Goal: Navigation & Orientation: Understand site structure

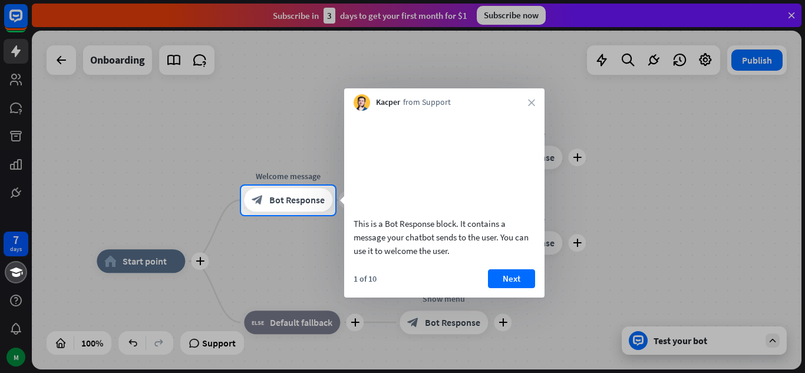
click at [202, 340] on div at bounding box center [402, 294] width 805 height 159
click at [12, 242] on div at bounding box center [402, 294] width 805 height 159
click at [210, 61] on div at bounding box center [402, 93] width 805 height 186
click at [202, 64] on div at bounding box center [402, 93] width 805 height 186
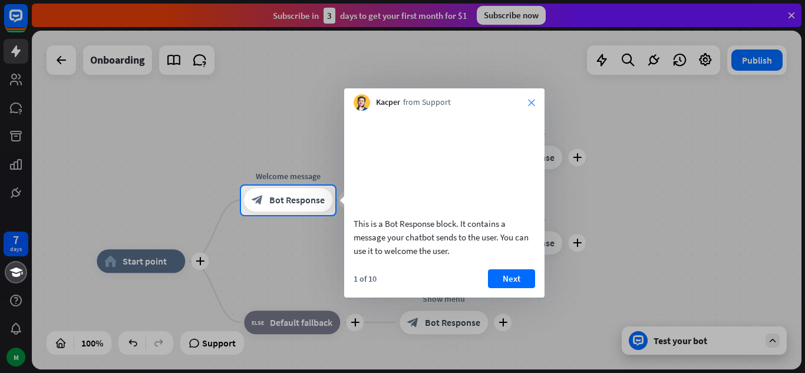
click at [532, 103] on icon "close" at bounding box center [531, 102] width 7 height 7
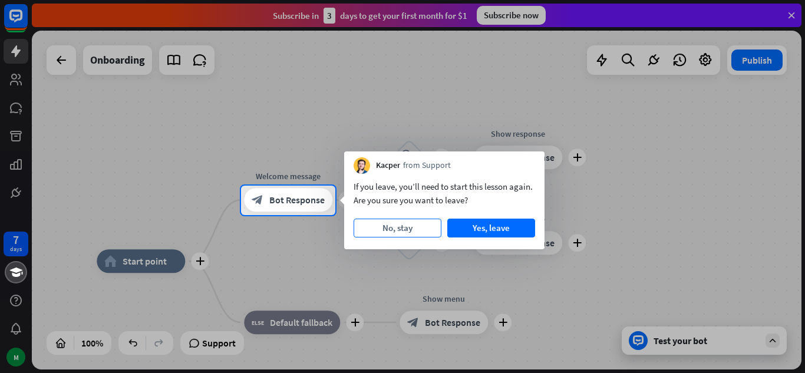
click at [417, 222] on button "No, stay" at bounding box center [398, 228] width 88 height 19
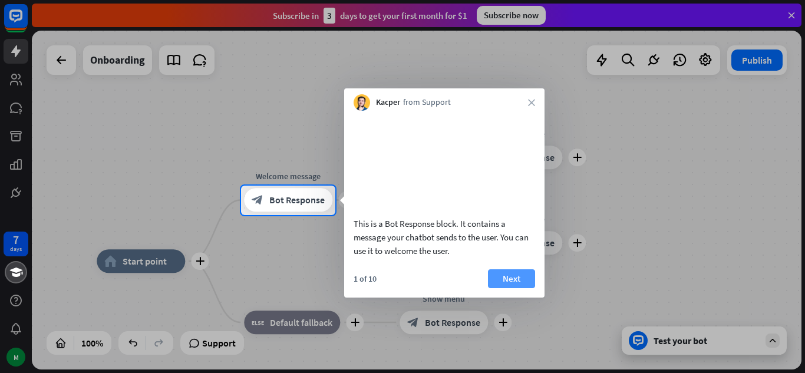
click at [500, 288] on button "Next" at bounding box center [511, 278] width 47 height 19
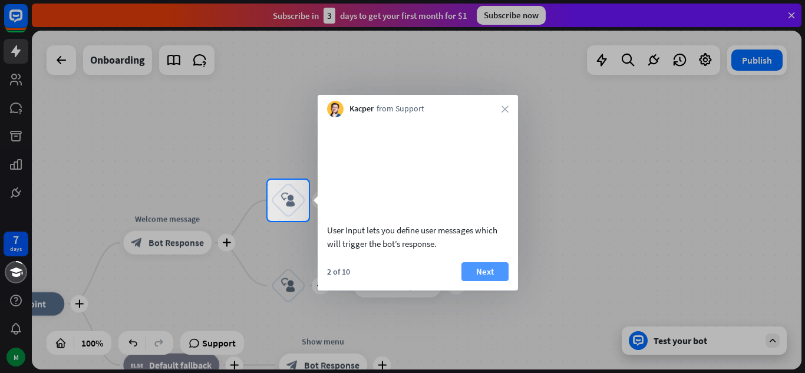
click at [500, 279] on button "Next" at bounding box center [485, 271] width 47 height 19
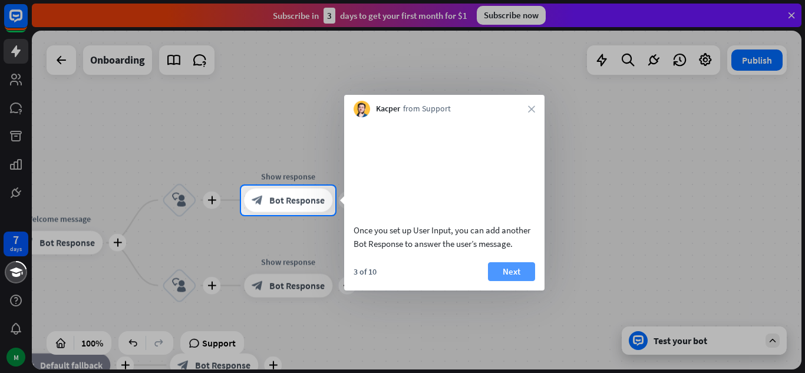
click at [505, 281] on button "Next" at bounding box center [511, 271] width 47 height 19
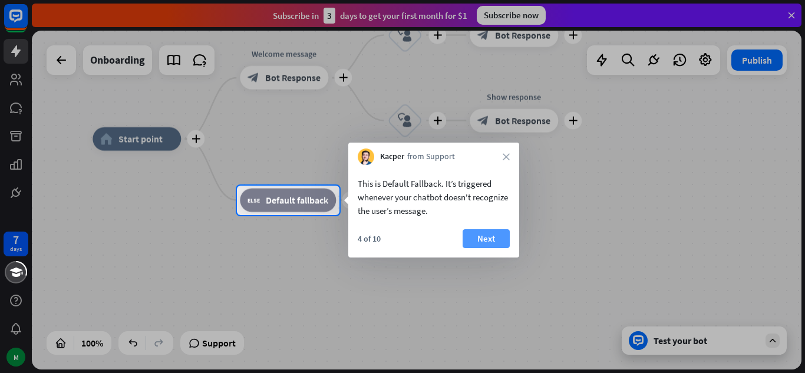
click at [485, 242] on button "Next" at bounding box center [486, 238] width 47 height 19
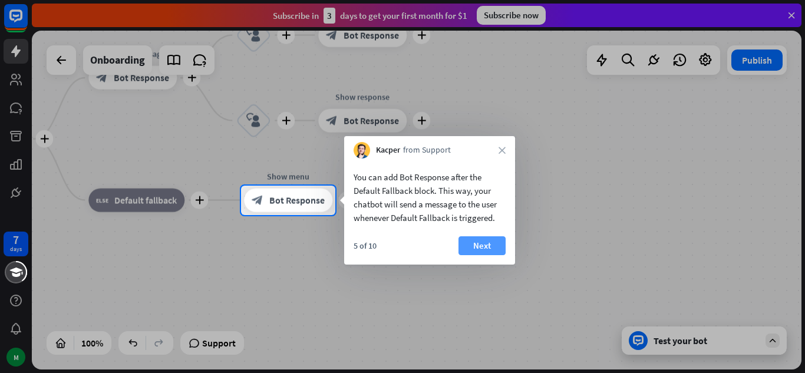
click at [485, 242] on button "Next" at bounding box center [482, 245] width 47 height 19
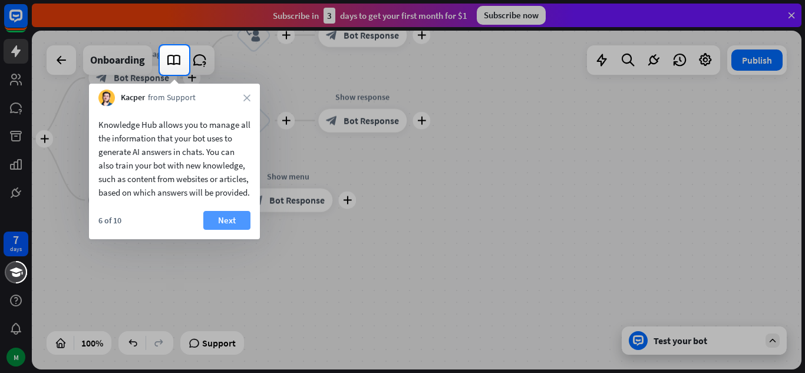
click at [232, 230] on button "Next" at bounding box center [226, 220] width 47 height 19
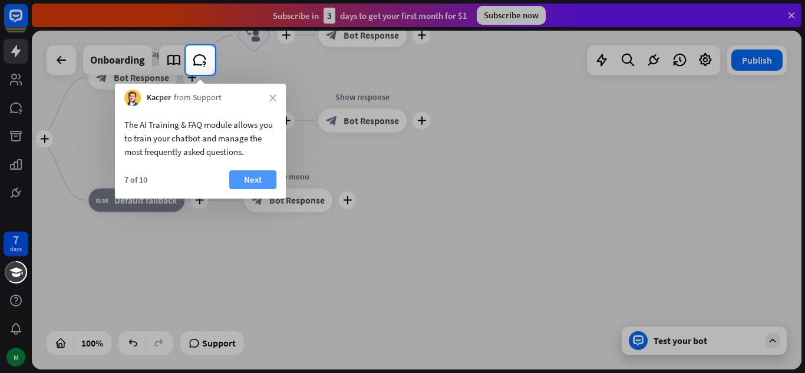
click at [256, 186] on button "Next" at bounding box center [252, 179] width 47 height 19
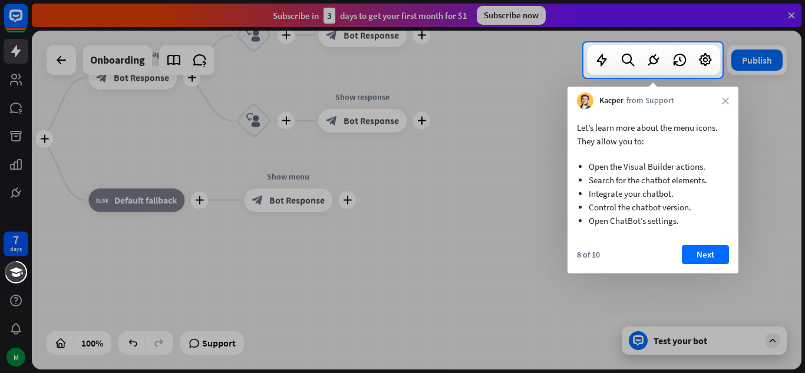
click at [690, 251] on button "Next" at bounding box center [705, 254] width 47 height 19
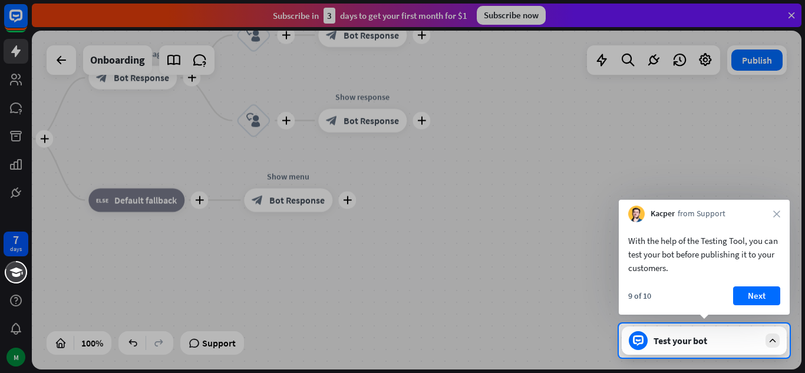
click at [750, 303] on button "Next" at bounding box center [756, 295] width 47 height 19
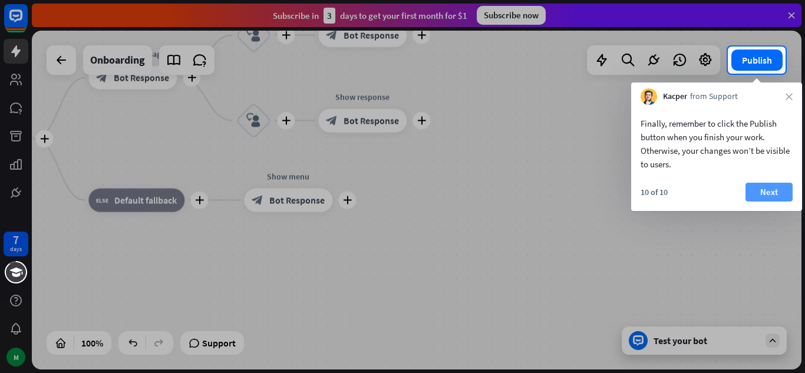
click at [752, 186] on button "Next" at bounding box center [769, 192] width 47 height 19
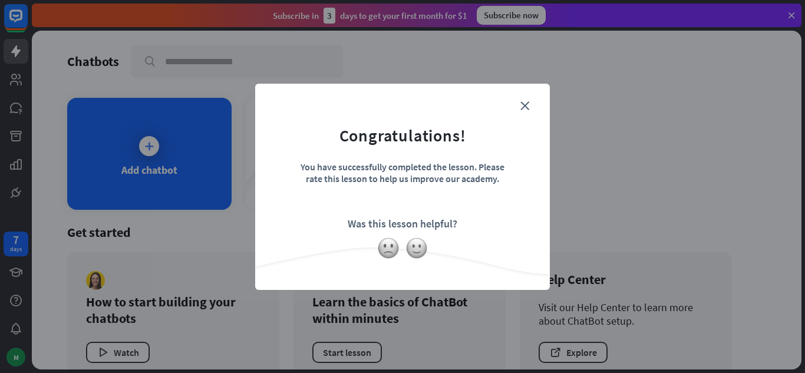
click at [433, 215] on form "Congratulations! You have successfully completed the lesson. Please rate this l…" at bounding box center [402, 168] width 265 height 141
click at [368, 209] on form "Congratulations! You have successfully completed the lesson. Please rate this l…" at bounding box center [402, 168] width 265 height 141
click at [381, 258] on div at bounding box center [402, 248] width 295 height 22
click at [421, 258] on img at bounding box center [417, 248] width 22 height 22
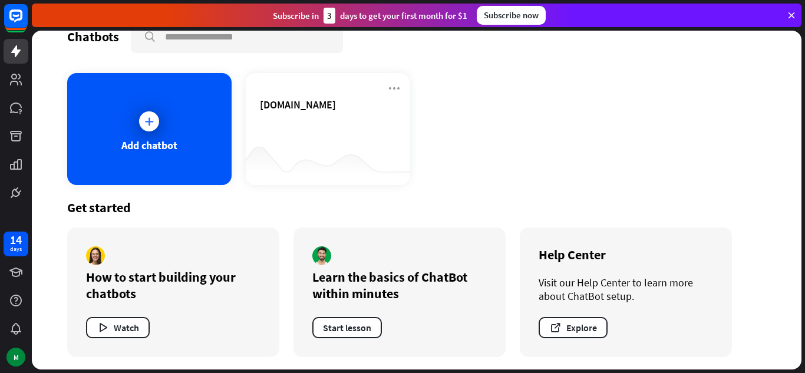
scroll to position [27, 0]
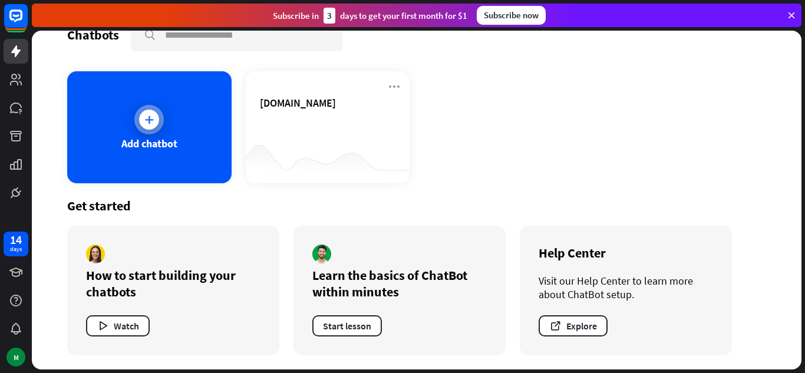
click at [133, 142] on div "Add chatbot" at bounding box center [149, 144] width 56 height 14
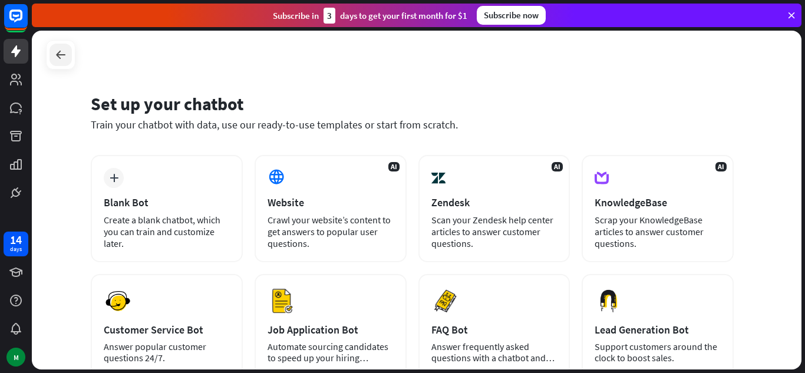
click at [63, 48] on icon at bounding box center [61, 55] width 14 height 14
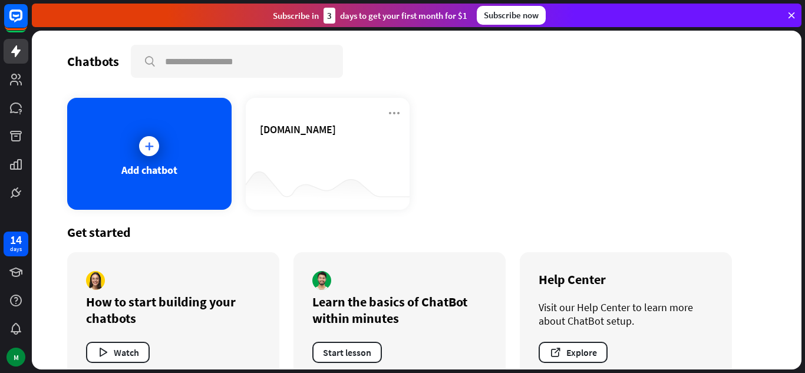
scroll to position [27, 0]
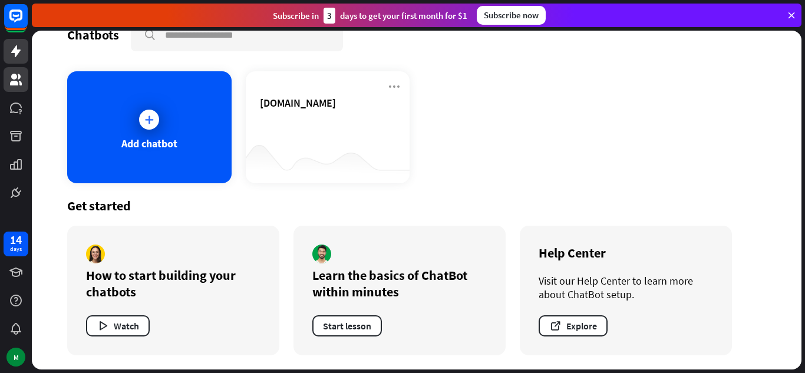
click at [6, 83] on link at bounding box center [16, 79] width 25 height 25
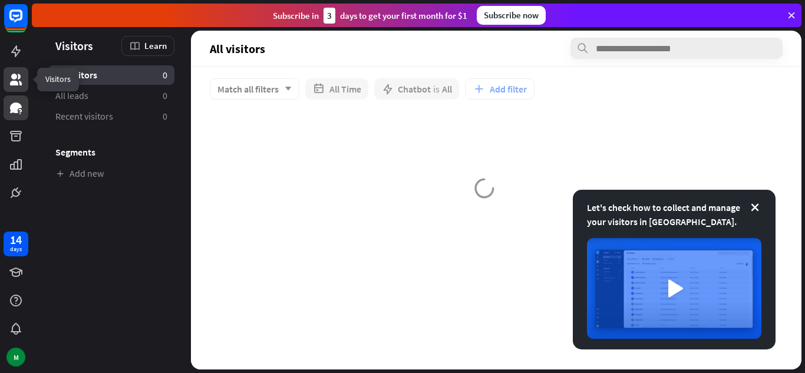
click at [15, 111] on icon at bounding box center [16, 108] width 12 height 11
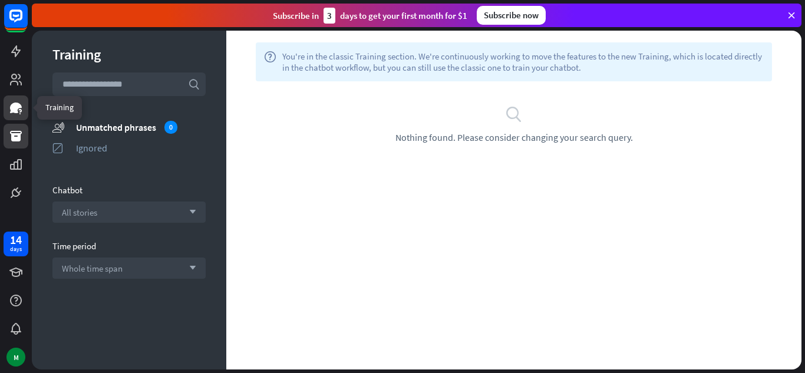
click at [18, 139] on icon at bounding box center [16, 136] width 12 height 11
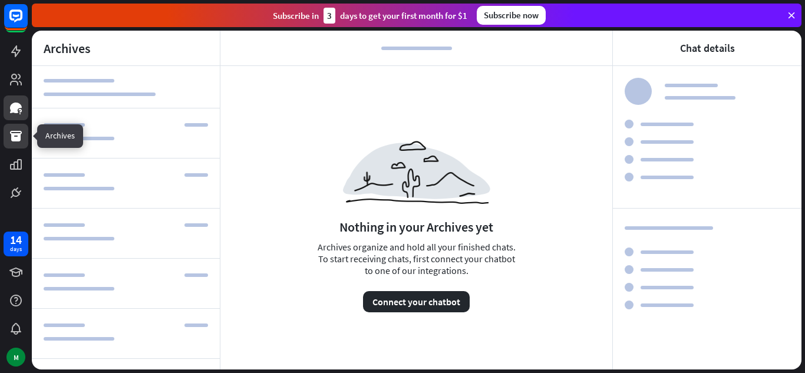
click at [17, 106] on icon at bounding box center [16, 108] width 12 height 11
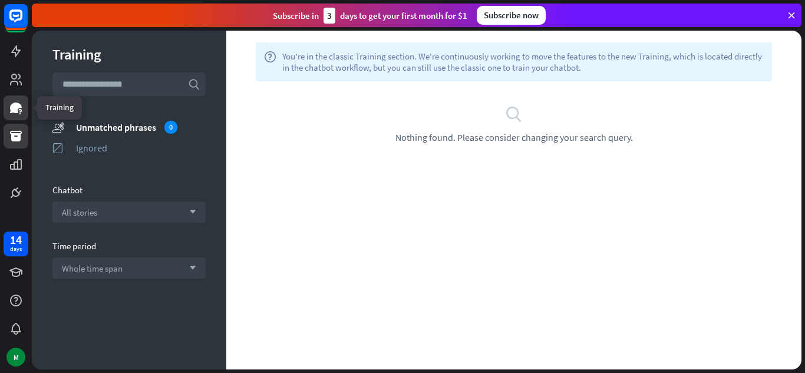
click at [11, 139] on icon at bounding box center [16, 136] width 14 height 14
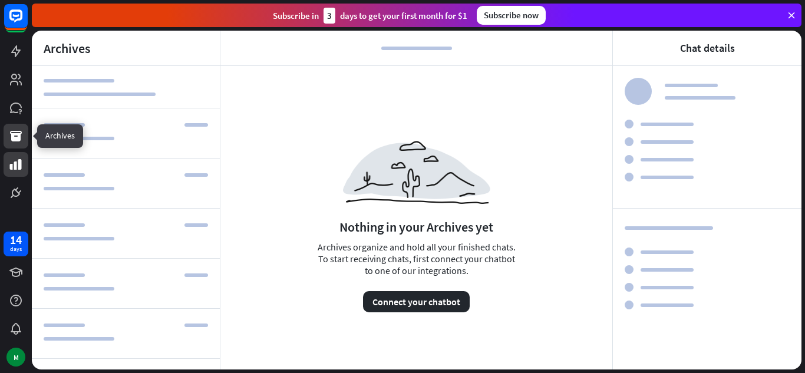
click at [8, 161] on link at bounding box center [16, 164] width 25 height 25
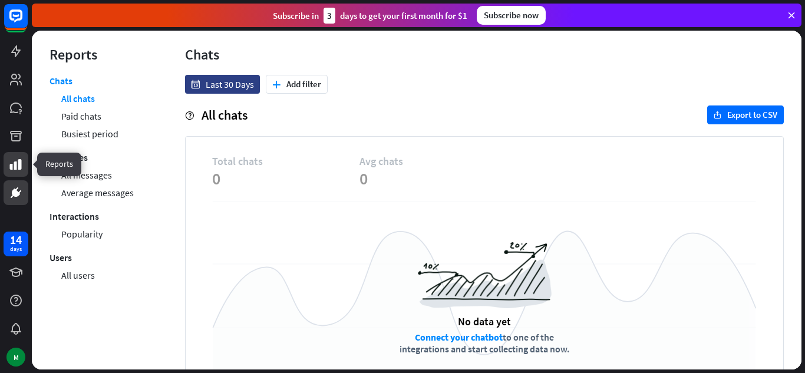
click at [8, 197] on link at bounding box center [16, 192] width 25 height 25
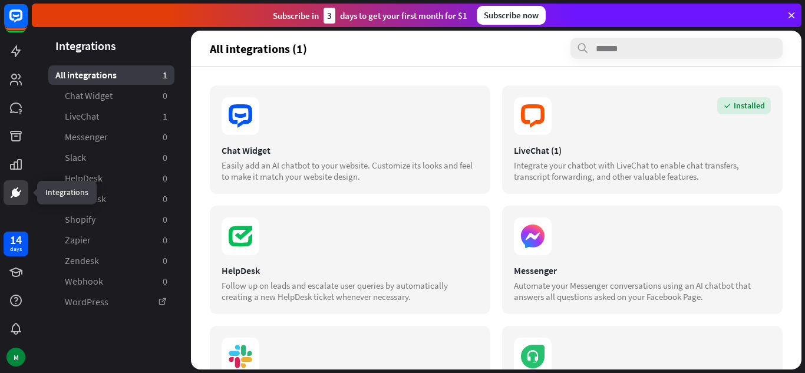
click at [7, 240] on div "14 days" at bounding box center [16, 244] width 25 height 25
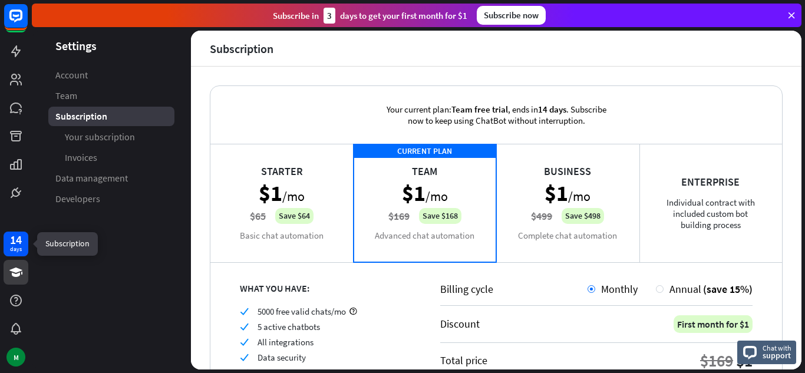
click at [18, 273] on icon at bounding box center [15, 272] width 13 height 9
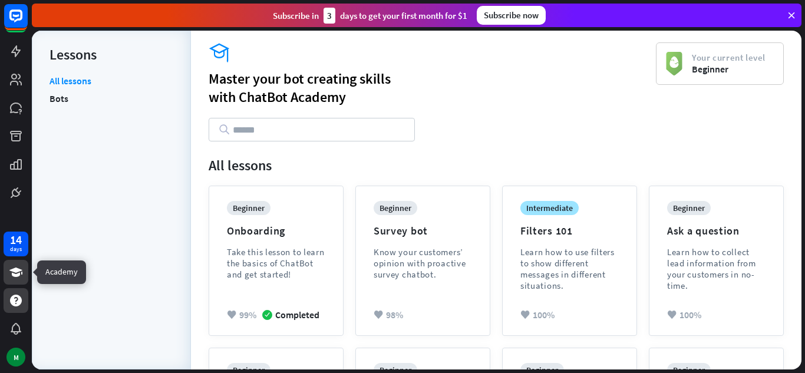
click at [12, 302] on icon at bounding box center [16, 301] width 12 height 12
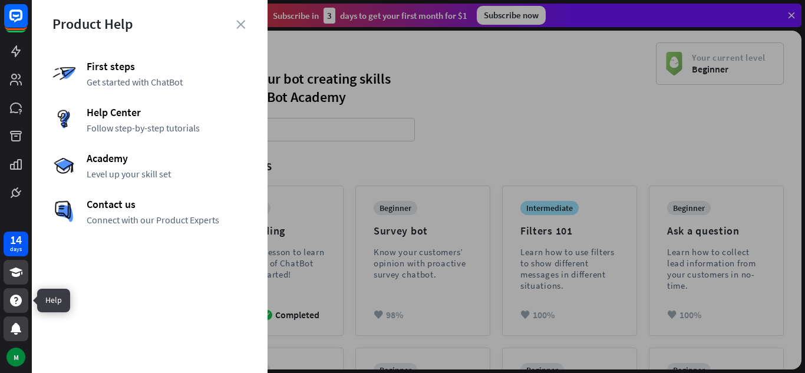
click at [11, 329] on icon at bounding box center [16, 329] width 14 height 14
